Goal: Task Accomplishment & Management: Manage account settings

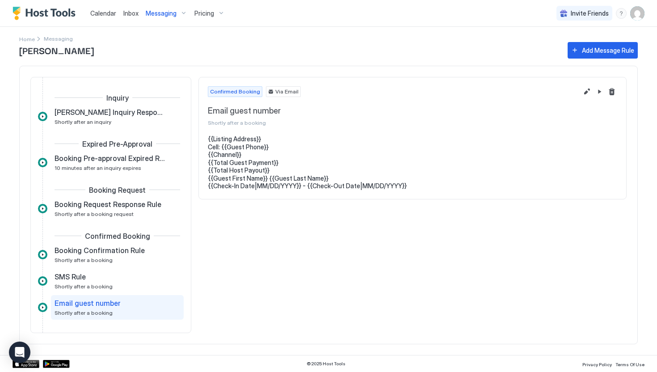
click at [153, 13] on span "Messaging" at bounding box center [161, 13] width 31 height 8
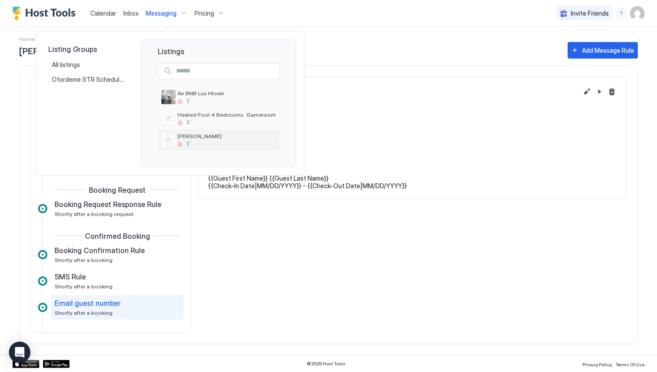
click at [190, 137] on span "[PERSON_NAME]" at bounding box center [226, 136] width 98 height 7
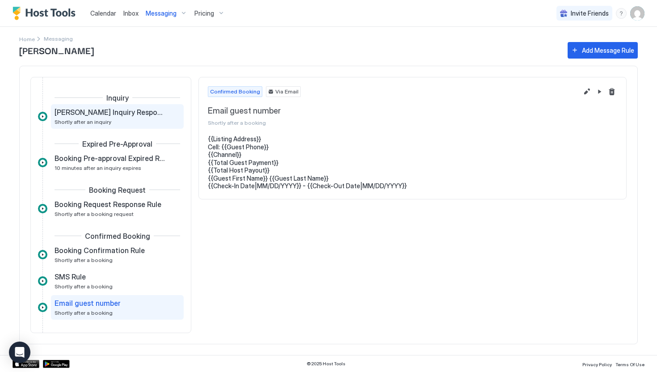
click at [100, 114] on span "Peden Inquiry Response Rule" at bounding box center [110, 112] width 111 height 9
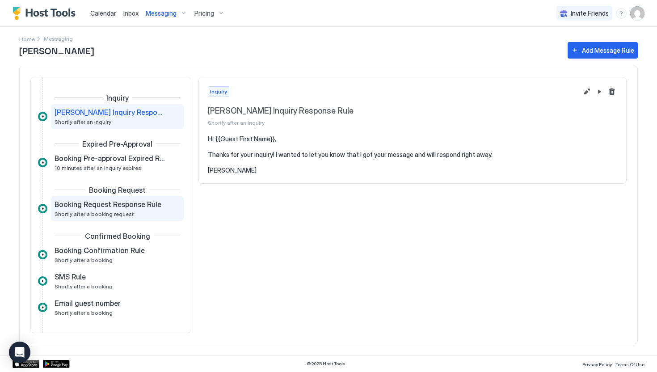
click at [101, 202] on span "Booking Request Response Rule" at bounding box center [108, 204] width 107 height 9
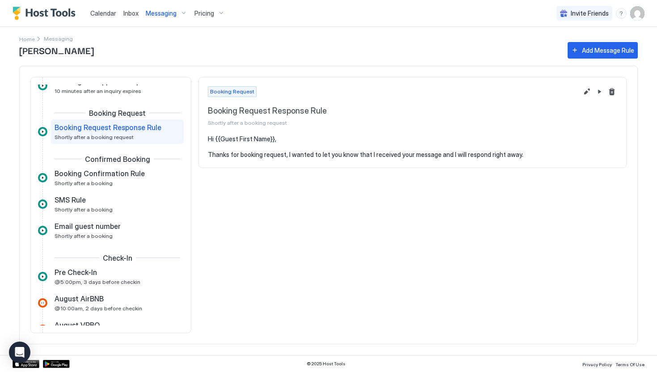
scroll to position [81, 0]
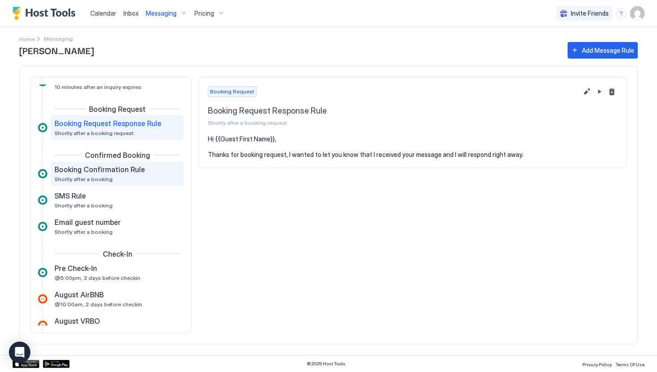
click at [116, 180] on div "Booking Confirmation Rule Shortly after a booking" at bounding box center [111, 173] width 113 height 17
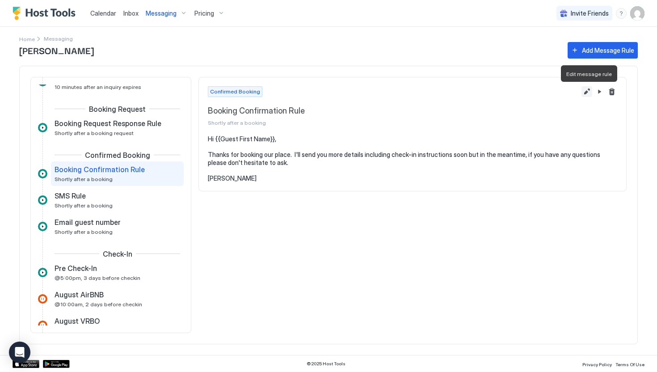
click at [588, 91] on button "Edit message rule" at bounding box center [587, 91] width 11 height 11
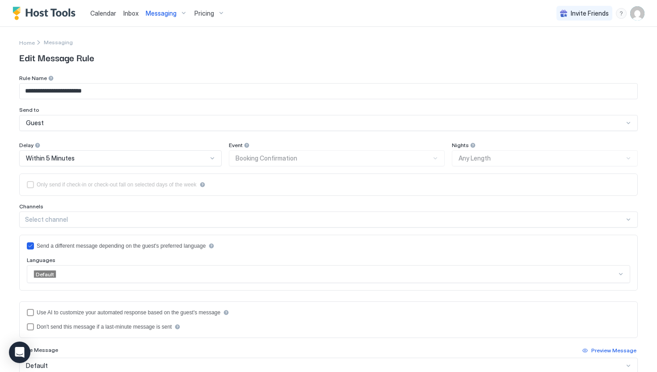
click at [125, 11] on span "Inbox" at bounding box center [130, 13] width 15 height 8
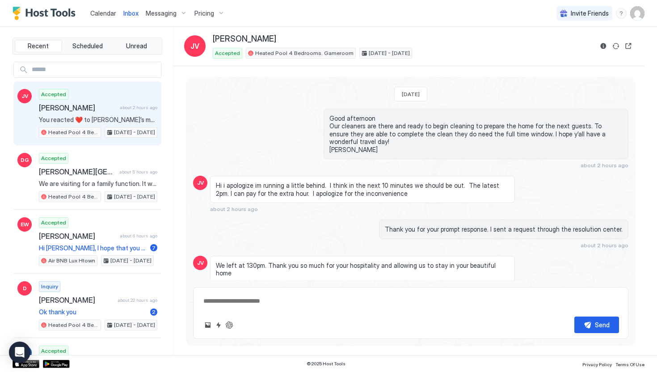
scroll to position [1480, 0]
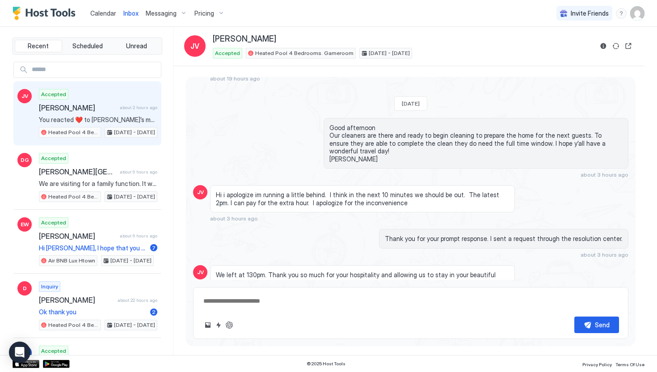
type textarea "*"
